Goal: Transaction & Acquisition: Purchase product/service

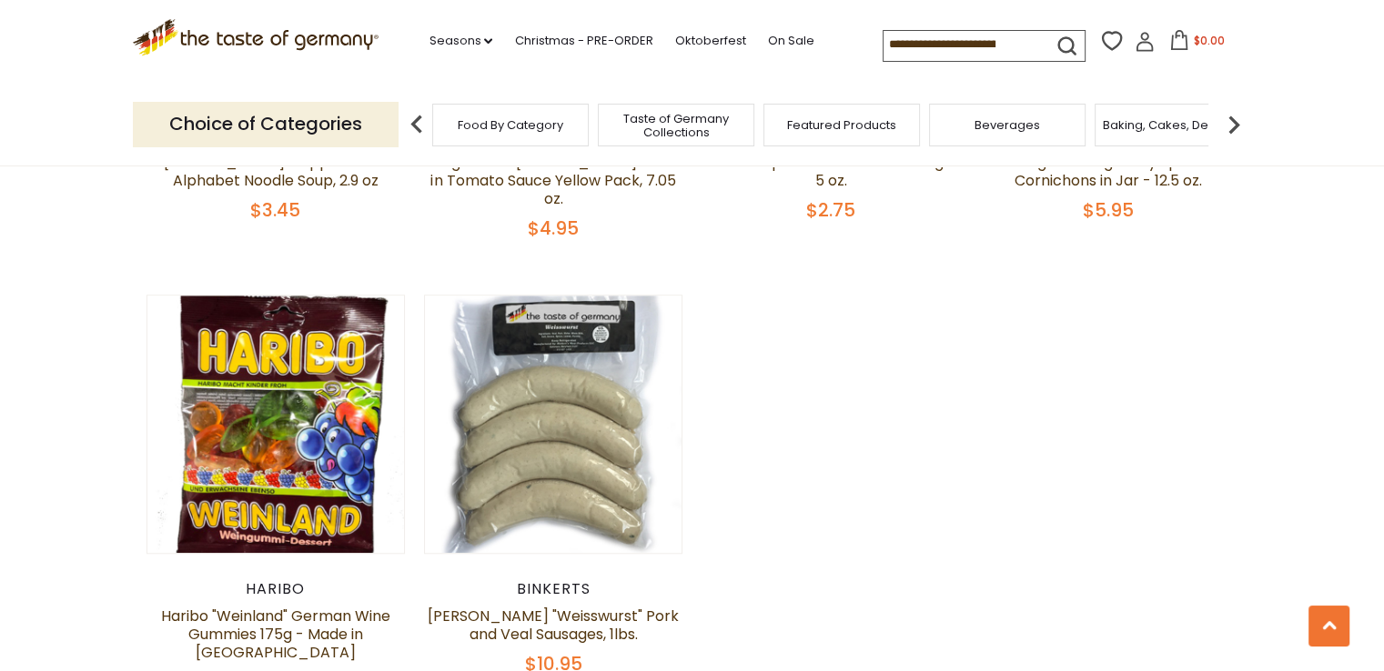
scroll to position [1456, 0]
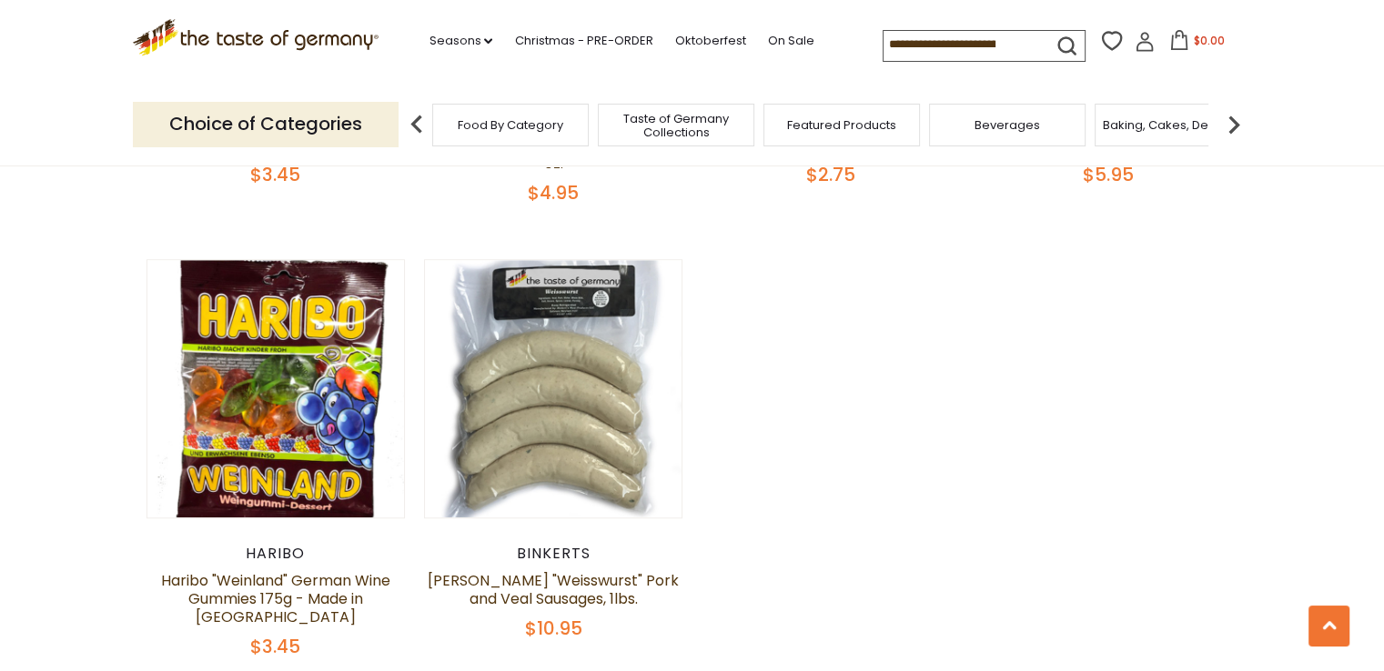
click at [321, 433] on link at bounding box center [275, 389] width 217 height 217
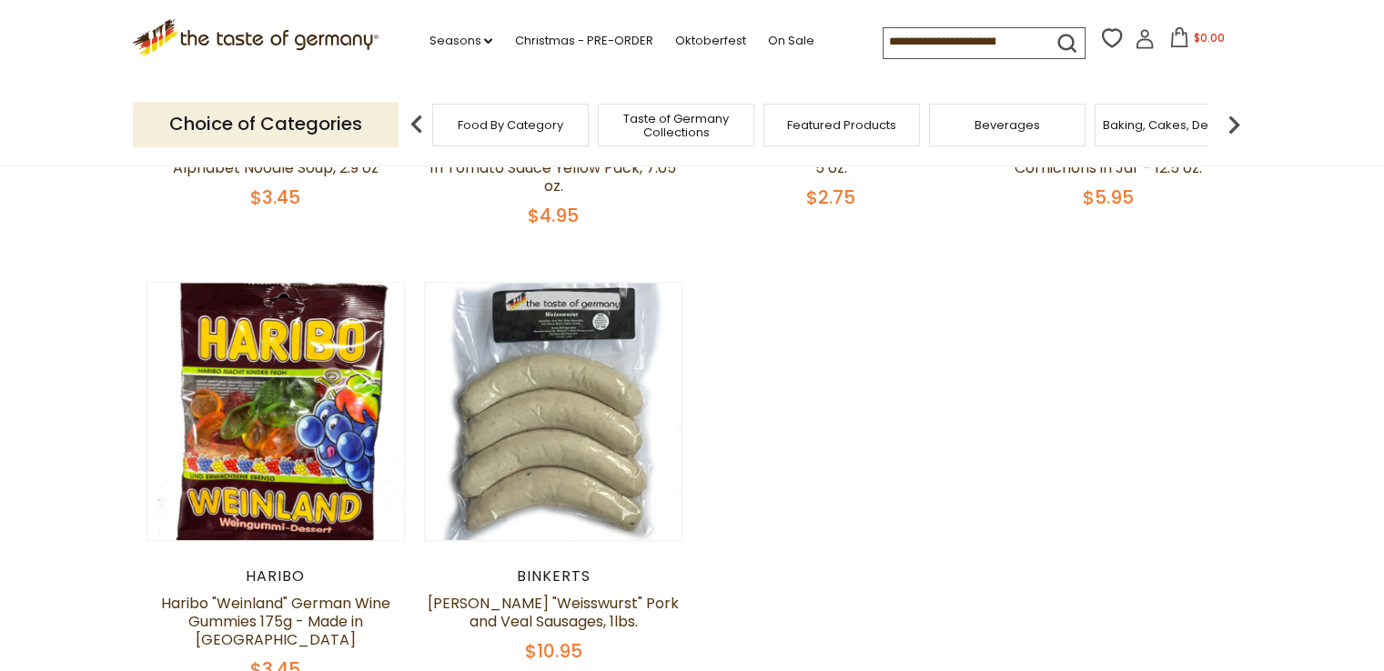
click at [335, 115] on div "Quick View" at bounding box center [275, 87] width 123 height 55
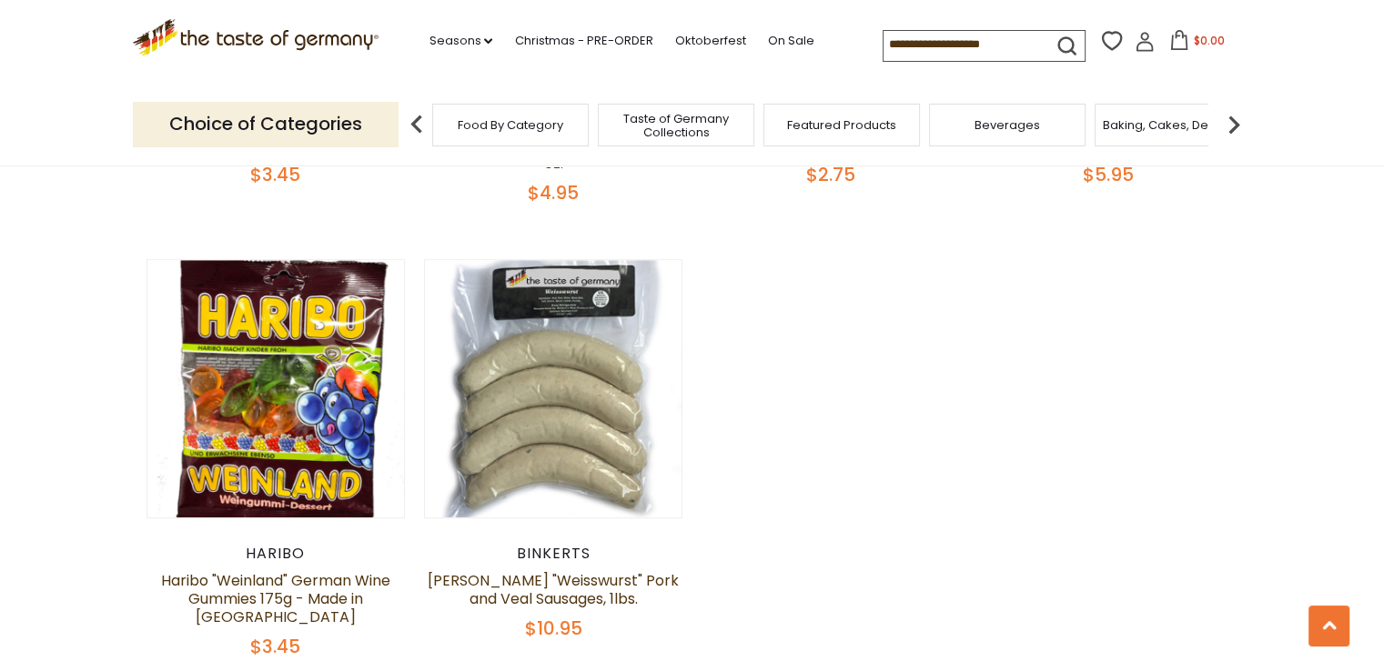
click at [262, 78] on button "Quick View" at bounding box center [275, 57] width 123 height 41
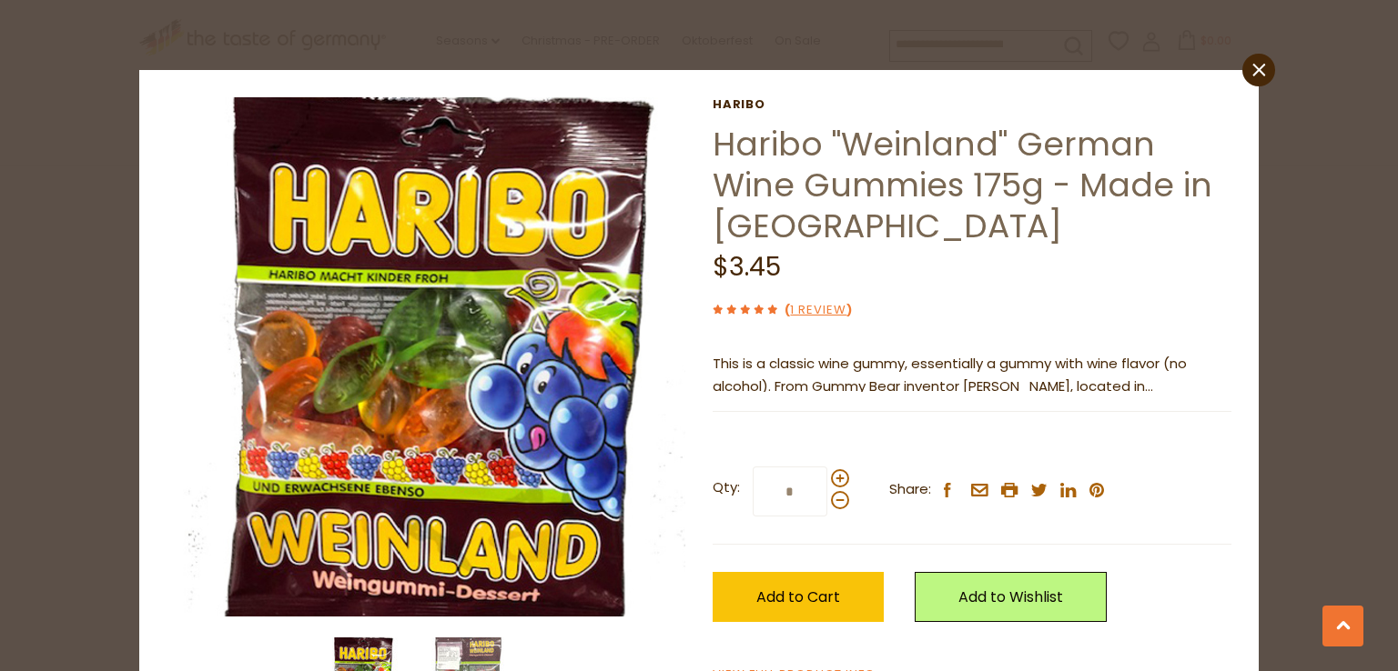
click at [1252, 63] on icon "close" at bounding box center [1259, 70] width 14 height 14
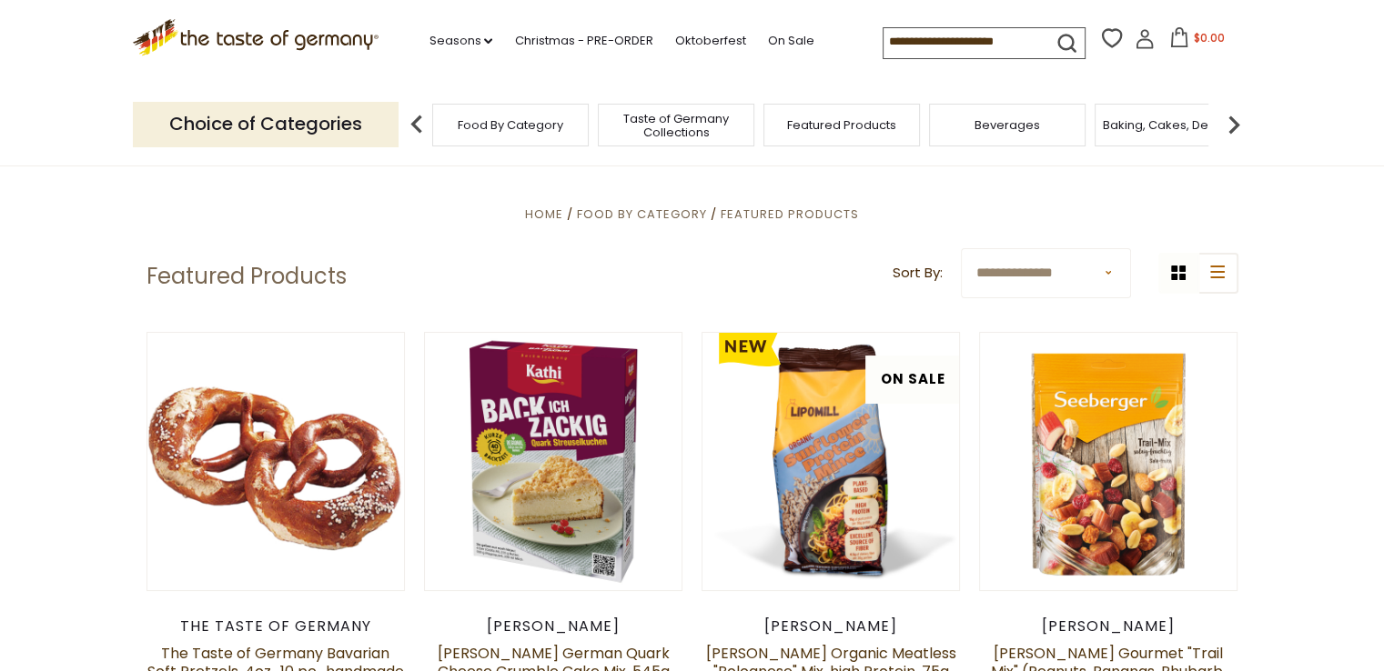
scroll to position [0, 0]
